Goal: Unclear

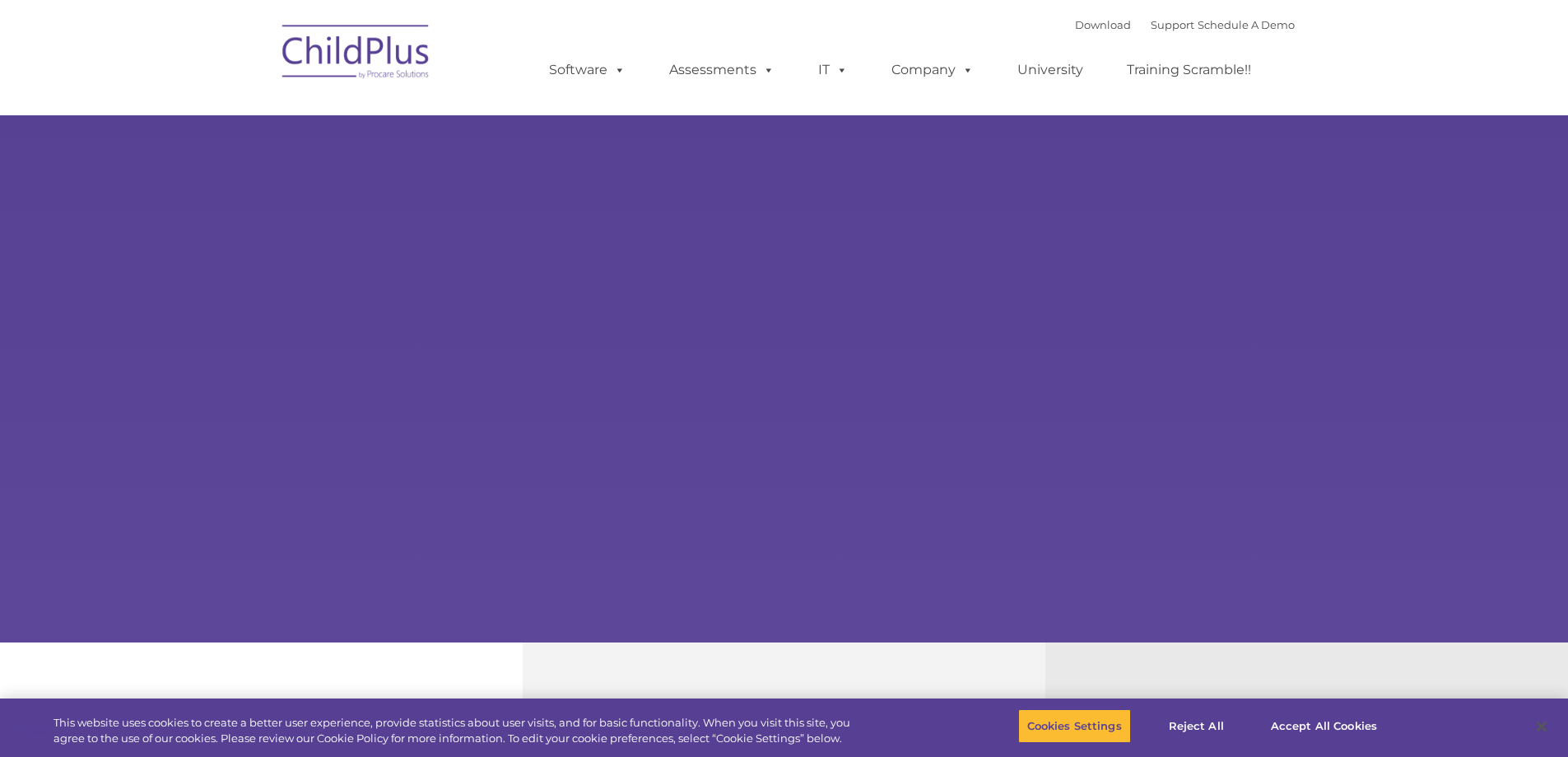
select select "MEDIUM"
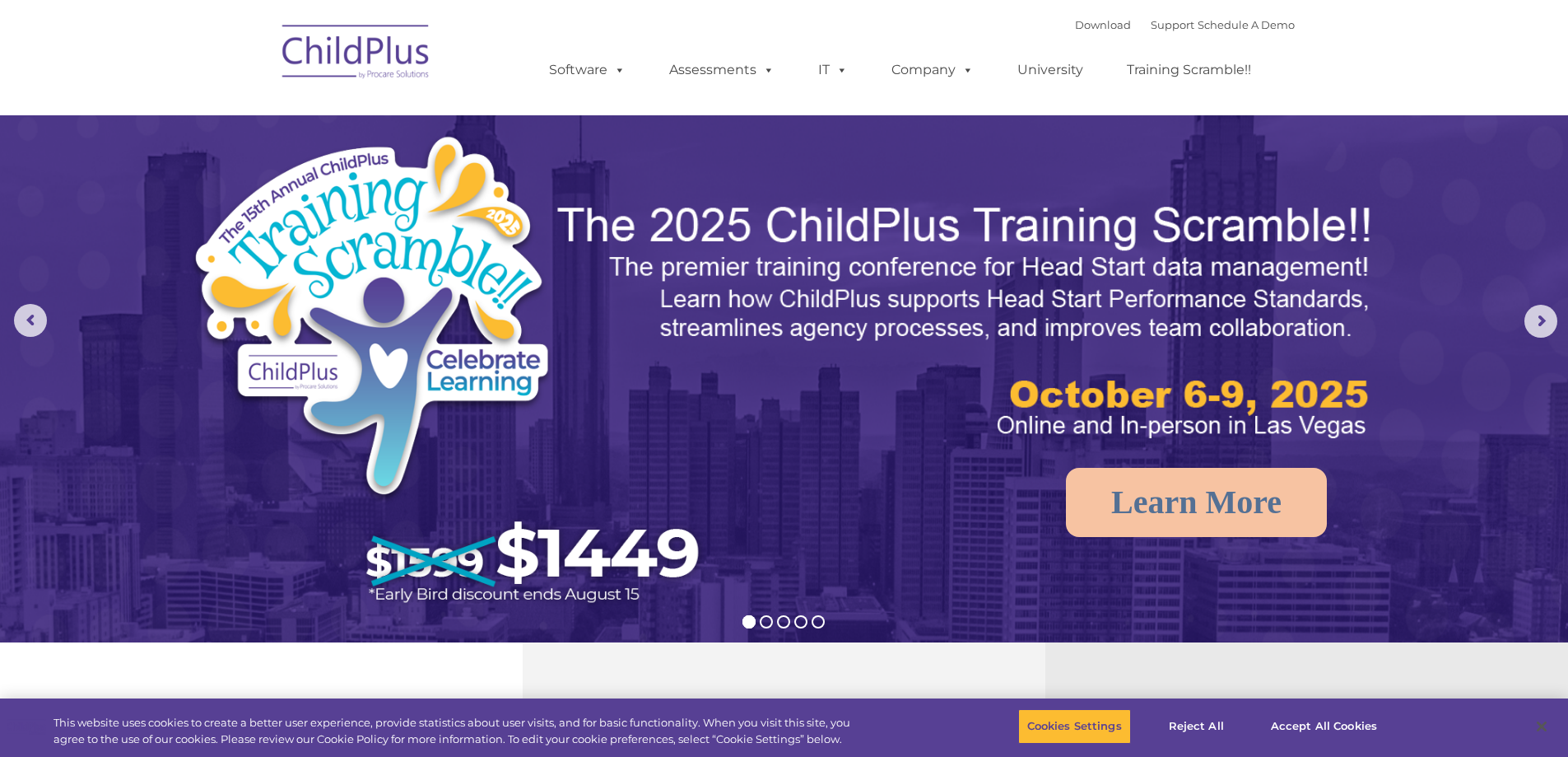
click at [391, 60] on img at bounding box center [357, 54] width 165 height 82
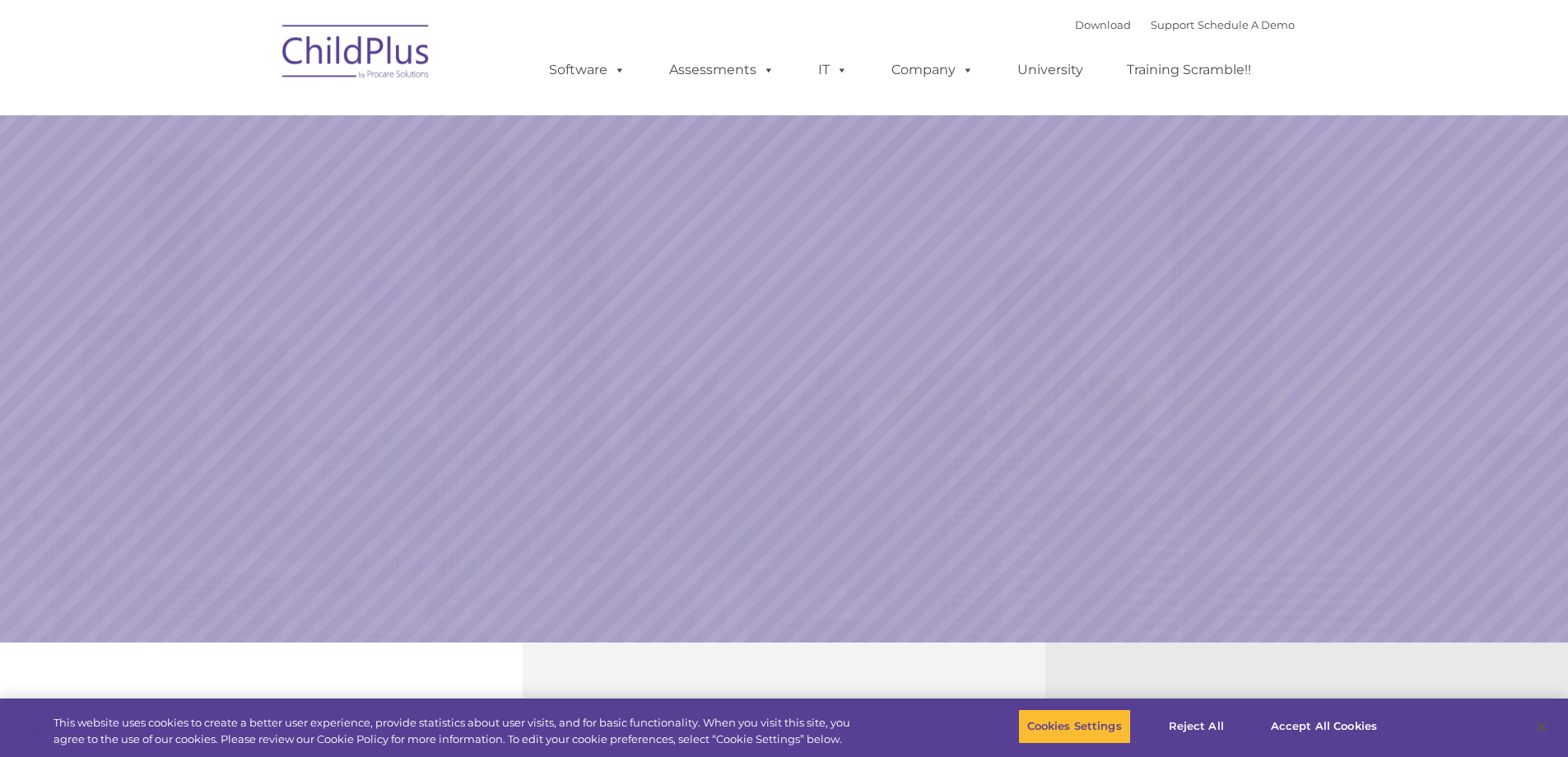
select select "MEDIUM"
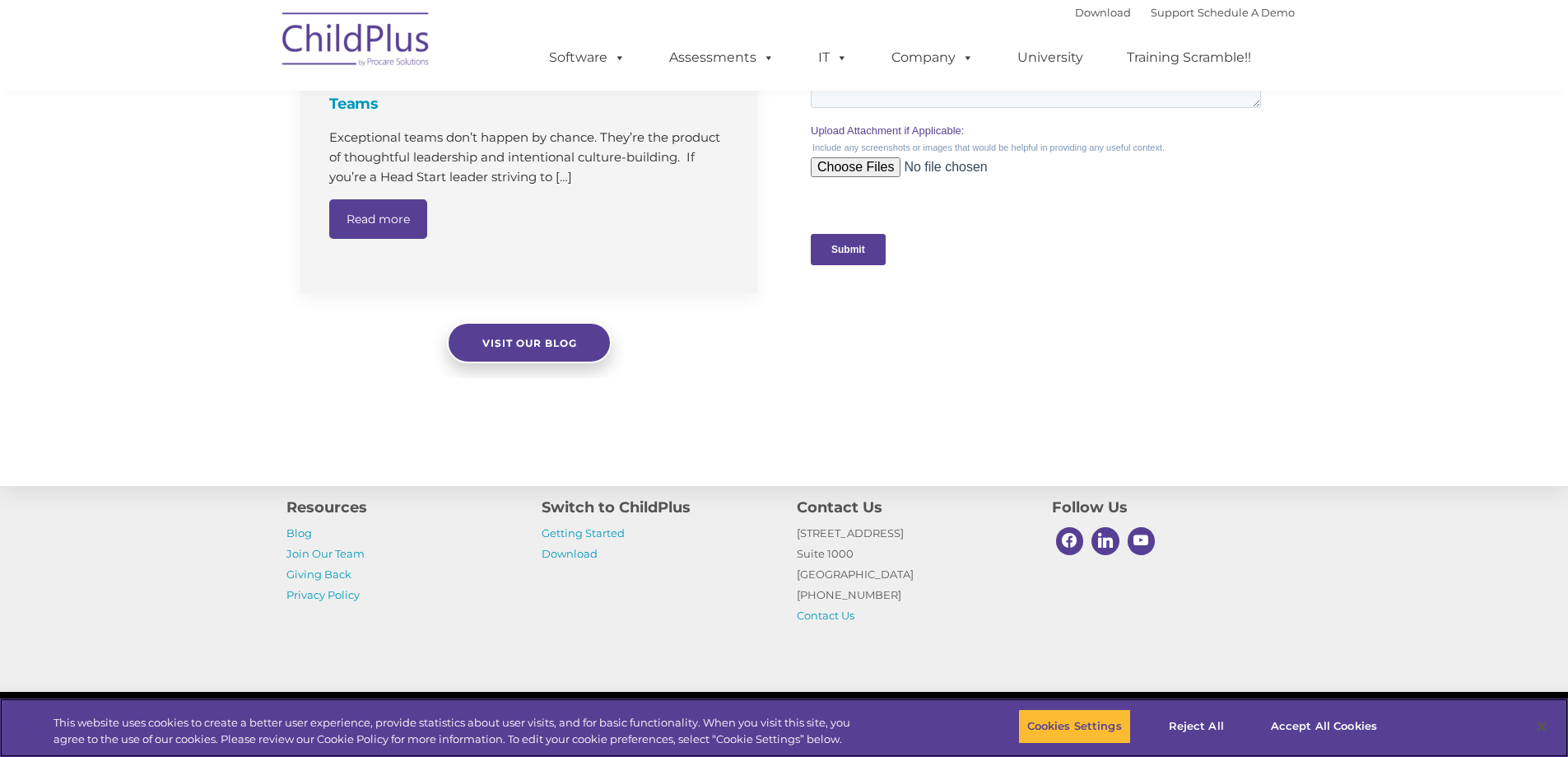
scroll to position [1567, 0]
